Goal: Task Accomplishment & Management: Use online tool/utility

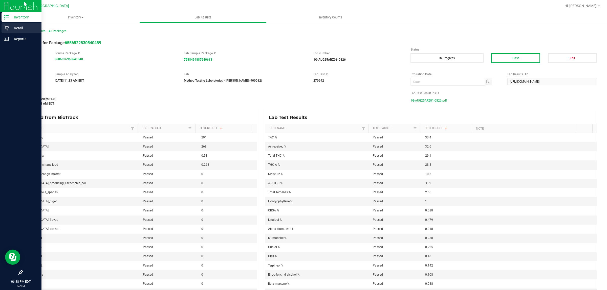
click at [21, 29] on p "Retail" at bounding box center [24, 28] width 30 height 6
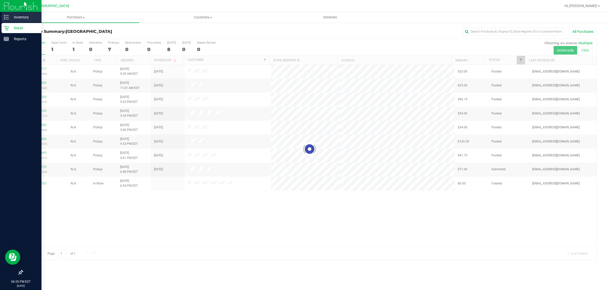
click at [11, 17] on p "Inventory" at bounding box center [24, 17] width 30 height 6
click at [15, 16] on p "Inventory" at bounding box center [24, 17] width 30 height 6
click at [30, 18] on p "Inventory" at bounding box center [24, 17] width 30 height 6
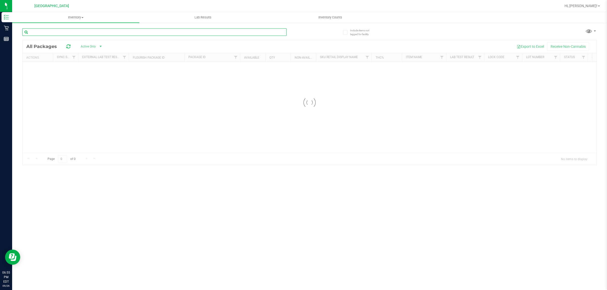
click at [59, 29] on input "text" at bounding box center [154, 32] width 264 height 8
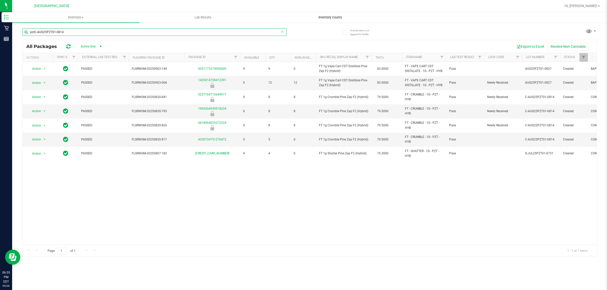
type input "pztC-AUG25PZT01-0814"
